Goal: Task Accomplishment & Management: Use online tool/utility

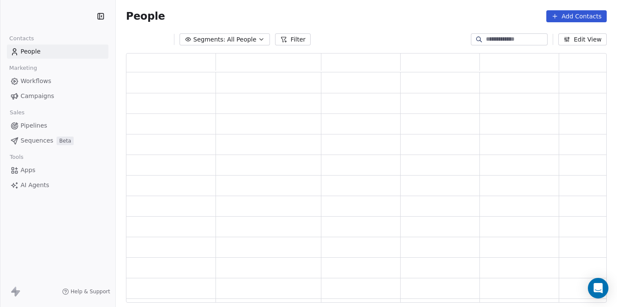
scroll to position [250, 481]
click at [69, 18] on html "Swipe One Contacts People Marketing Workflows Campaigns Sales Pipelines Sequenc…" at bounding box center [308, 153] width 617 height 307
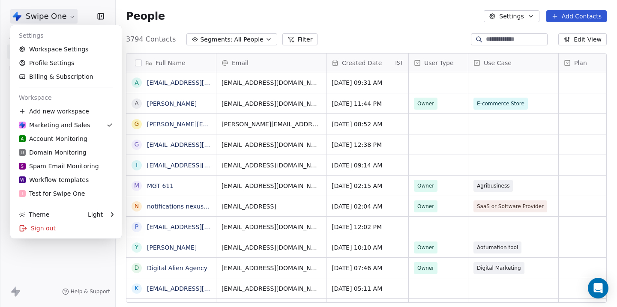
scroll to position [270, 501]
click at [36, 193] on div "T Test for Swipe One" at bounding box center [52, 193] width 66 height 9
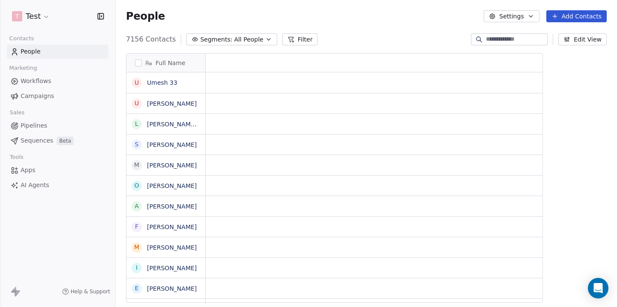
scroll to position [270, 501]
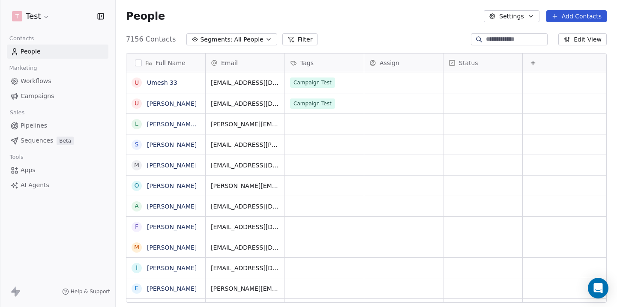
click at [39, 101] on link "Campaigns" at bounding box center [58, 96] width 102 height 14
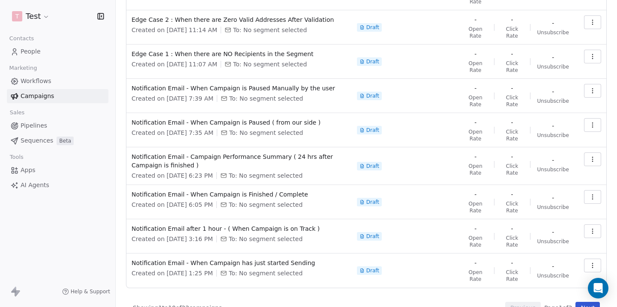
scroll to position [165, 0]
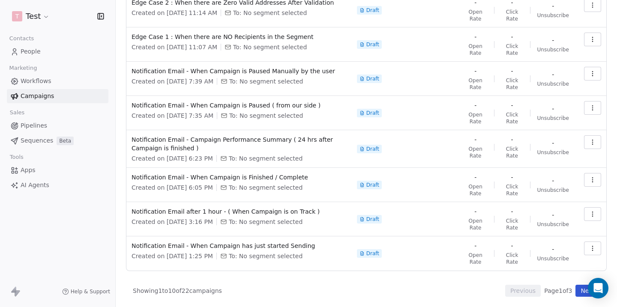
click at [586, 291] on button "Next" at bounding box center [587, 291] width 24 height 12
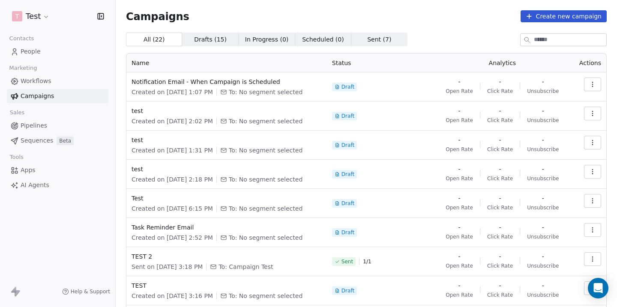
scroll to position [93, 0]
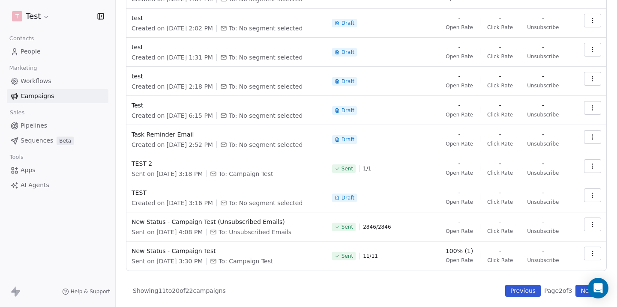
click at [521, 292] on button "Previous" at bounding box center [523, 291] width 36 height 12
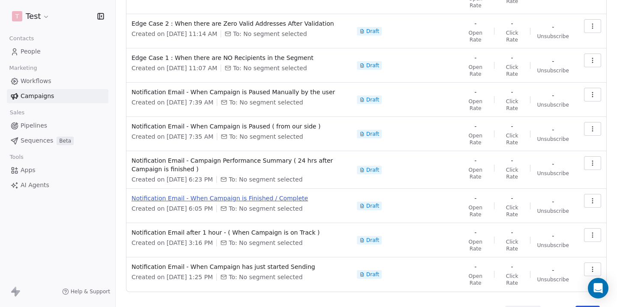
scroll to position [144, 0]
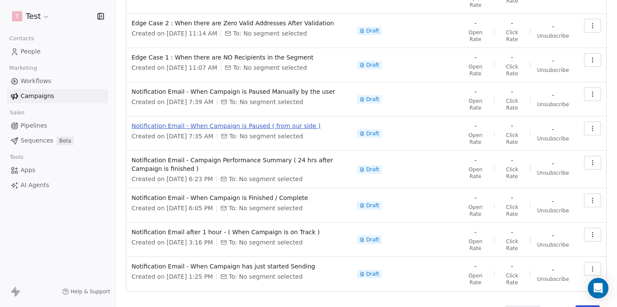
click at [246, 128] on span "Notification Email - When Campaign is Paused ( from our side )" at bounding box center [239, 126] width 215 height 9
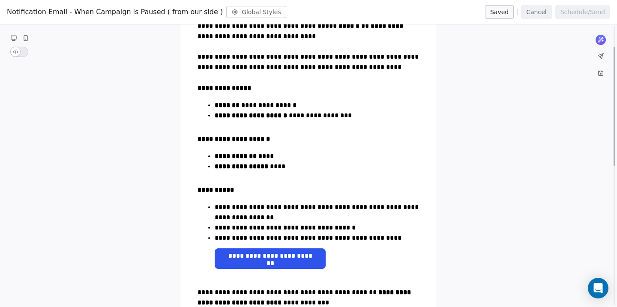
scroll to position [0, 0]
